Goal: Information Seeking & Learning: Learn about a topic

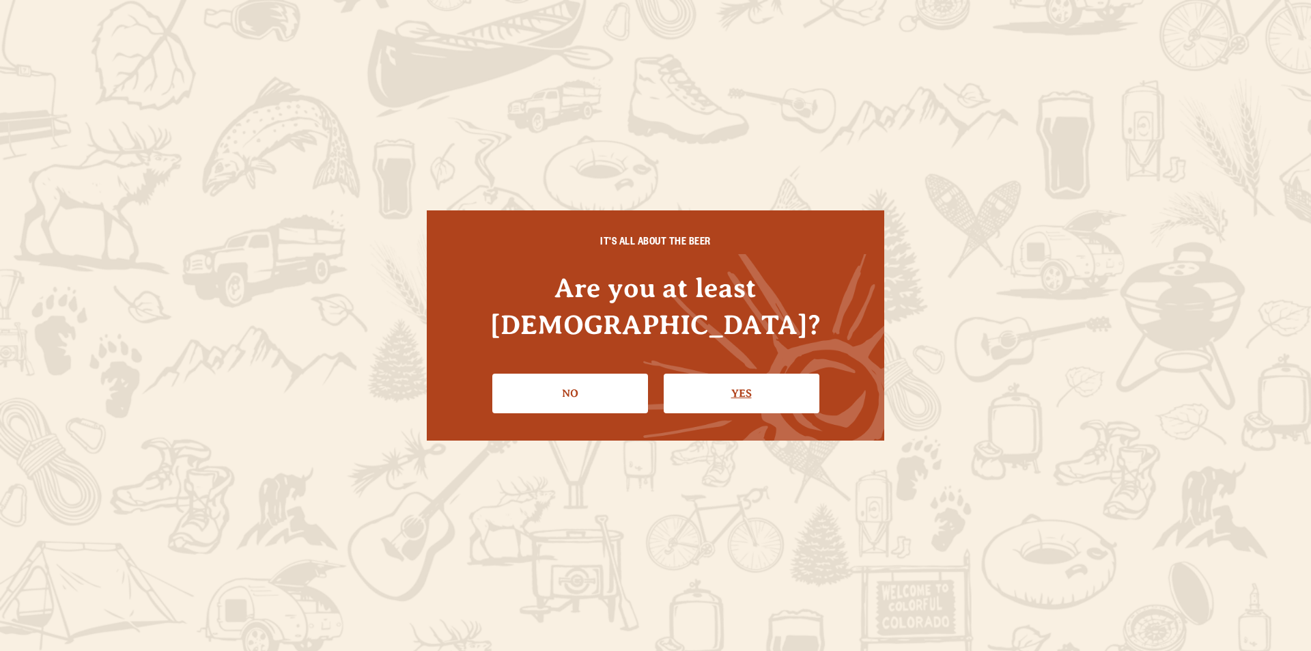
click at [717, 373] on link "Yes" at bounding box center [742, 393] width 156 height 40
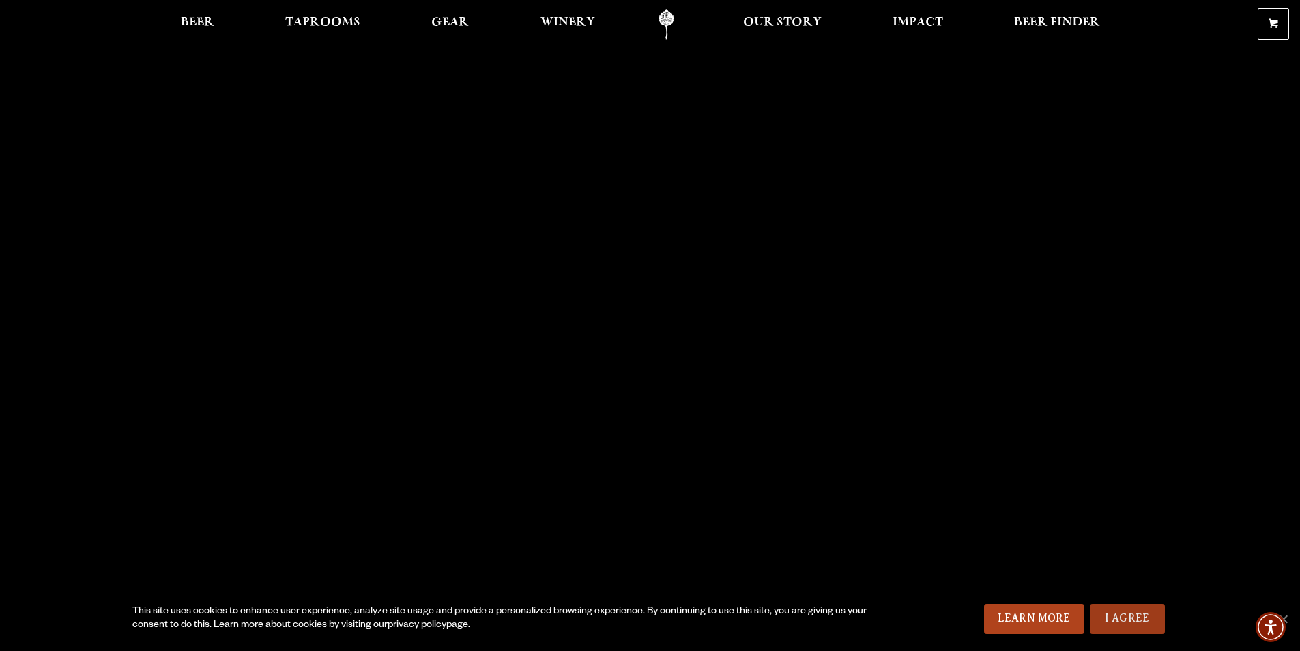
click at [1138, 610] on link "I Agree" at bounding box center [1127, 618] width 75 height 30
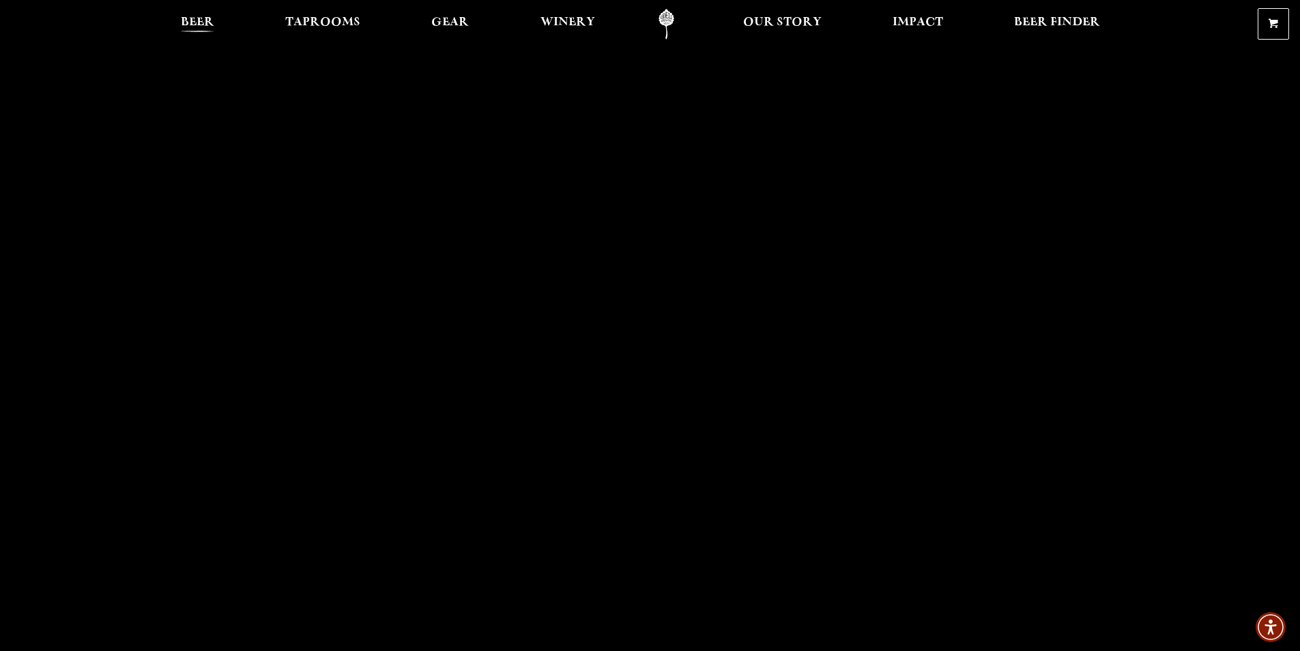
click at [201, 18] on span "Beer" at bounding box center [197, 22] width 33 height 11
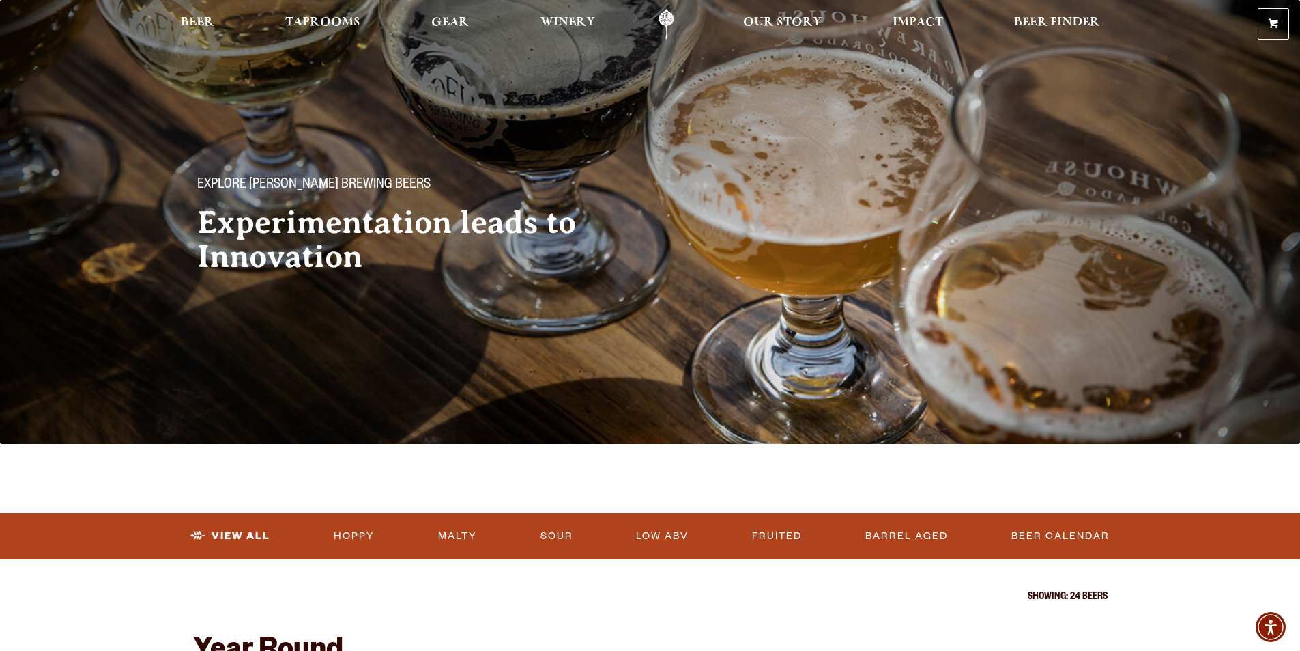
click at [1298, 63] on div "Explore Odell Brewing Beers Experimentation leads to Innovation" at bounding box center [650, 169] width 1300 height 339
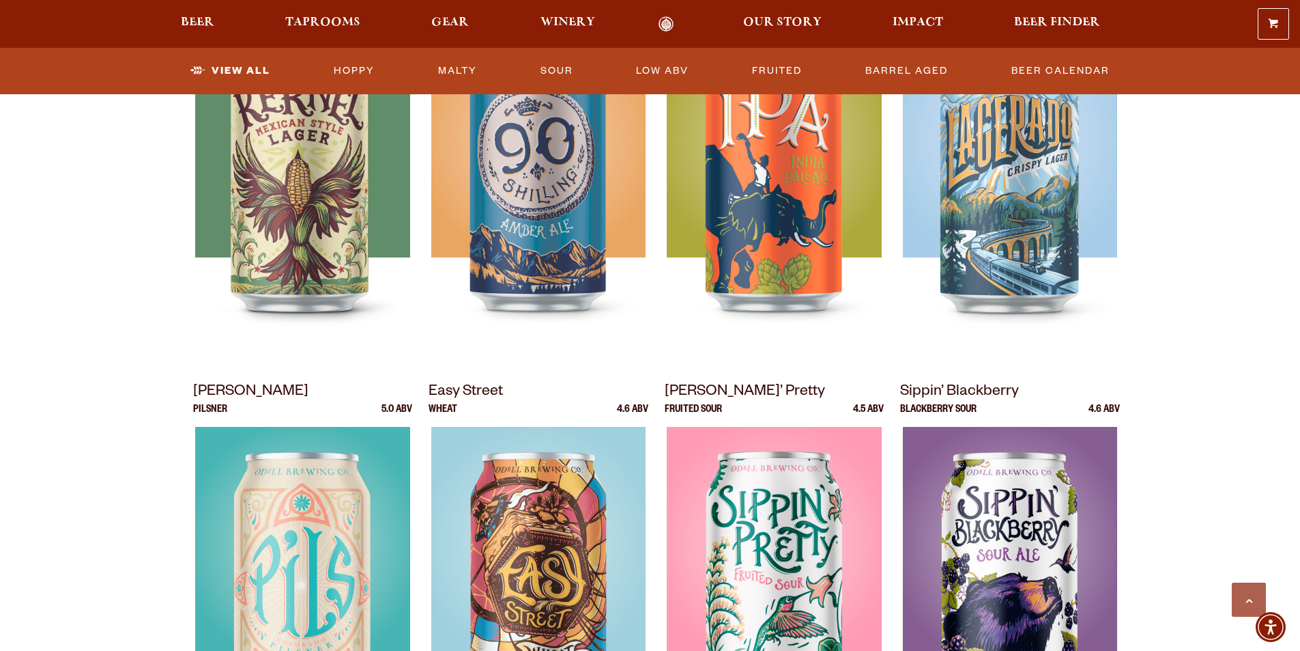
scroll to position [665, 0]
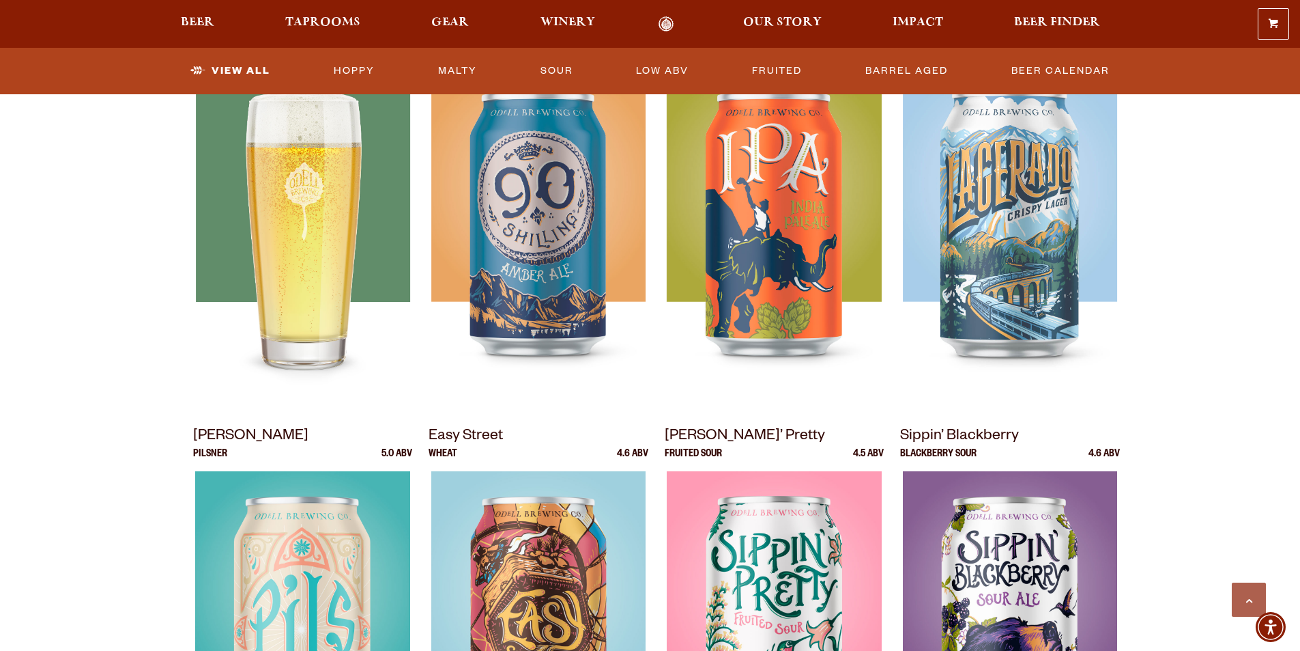
click at [301, 294] on img at bounding box center [302, 237] width 214 height 341
